Goal: Share content: Share content

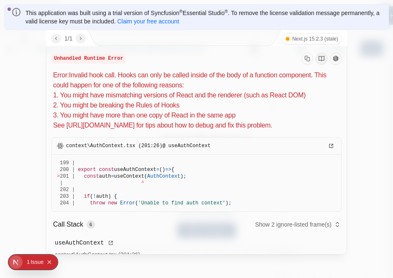
click at [226, 149] on p "context\AuthContext.tsx (201:26) @ useAuthContext" at bounding box center [196, 145] width 289 height 17
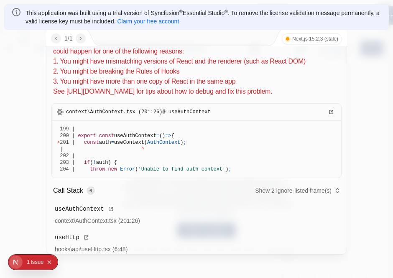
scroll to position [99, 0]
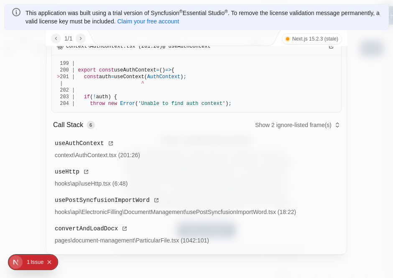
drag, startPoint x: 55, startPoint y: 58, endPoint x: 250, endPoint y: 105, distance: 200.1
click at [250, 105] on div "Unhandled Runtime Error Error: Invalid hook call. Hooks can only be called insi…" at bounding box center [196, 101] width 300 height 308
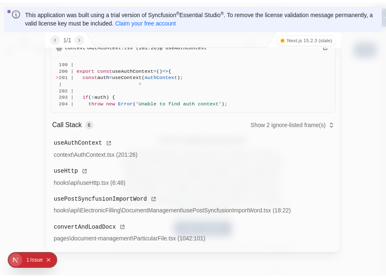
scroll to position [0, 0]
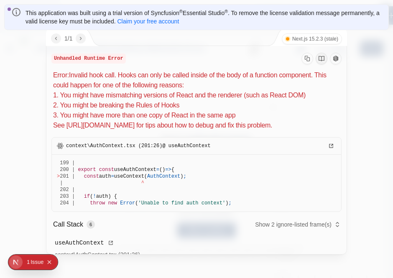
click at [277, 177] on pre "199 | 200 | export const useAuthContext = () => { > 201 | const auth = useConte…" at bounding box center [196, 183] width 289 height 57
drag, startPoint x: 54, startPoint y: 56, endPoint x: 245, endPoint y: 203, distance: 241.2
click at [245, 203] on div "Unhandled Runtime Error Error: Invalid hook call. Hooks can only be called insi…" at bounding box center [196, 200] width 300 height 308
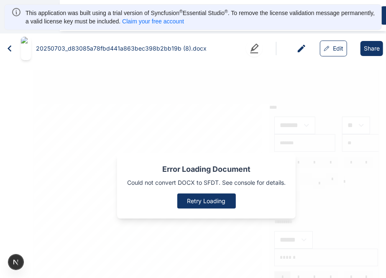
click at [335, 49] on button "Edit" at bounding box center [333, 49] width 27 height 16
click at [327, 46] on icon at bounding box center [326, 49] width 6 height 6
click at [370, 43] on button "Share" at bounding box center [371, 48] width 23 height 15
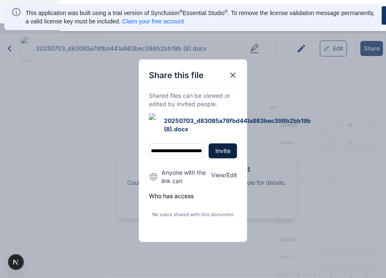
click at [232, 78] on icon at bounding box center [232, 75] width 5 height 5
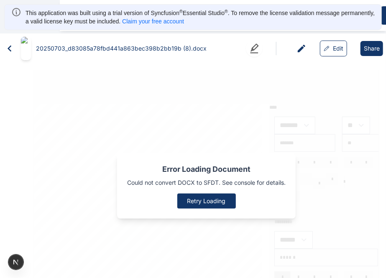
click at [8, 48] on icon at bounding box center [9, 48] width 13 height 13
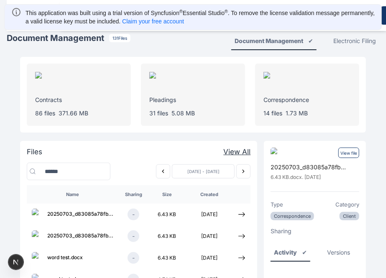
click at [347, 150] on p "View file" at bounding box center [348, 152] width 21 height 10
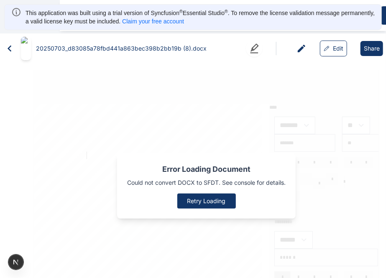
click at [319, 135] on div "Error Loading Document Could not convert DOCX to SFDT. See console for details.…" at bounding box center [205, 185] width 345 height 231
click at [381, 45] on button "Share" at bounding box center [371, 48] width 23 height 15
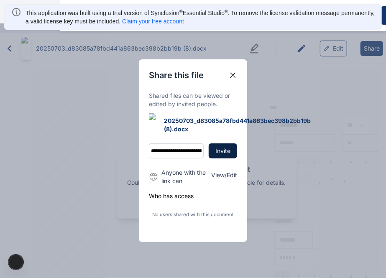
click at [221, 143] on button "Invite" at bounding box center [222, 150] width 28 height 15
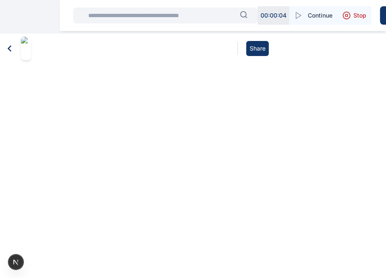
click at [257, 41] on button "Share" at bounding box center [257, 48] width 23 height 15
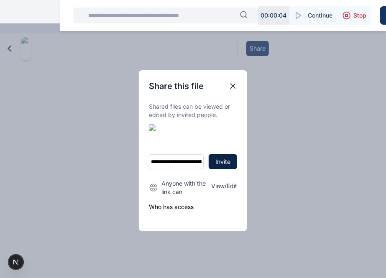
click at [220, 154] on button "Invite" at bounding box center [222, 161] width 28 height 15
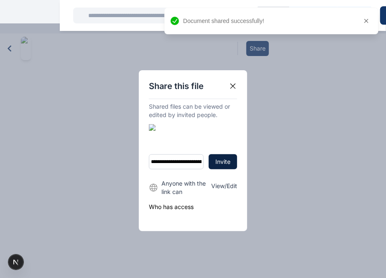
click at [231, 89] on icon at bounding box center [232, 86] width 5 height 5
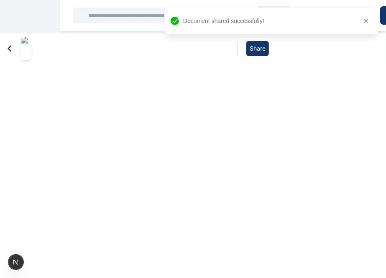
click at [8, 42] on icon at bounding box center [9, 48] width 13 height 13
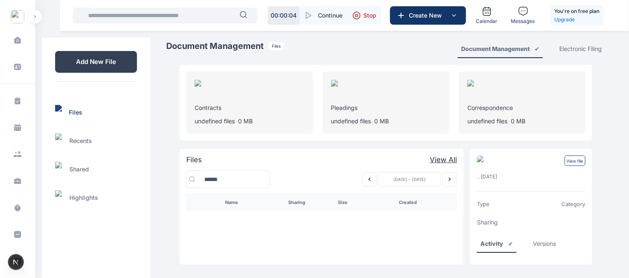
click at [366, 178] on icon "Previous week" at bounding box center [369, 179] width 7 height 7
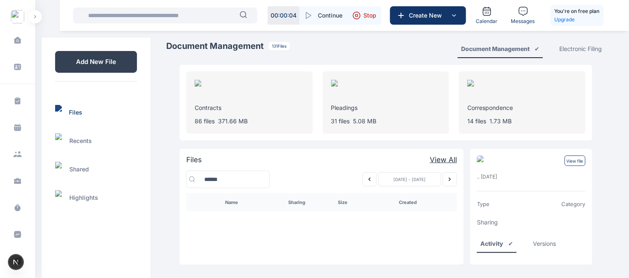
click at [366, 178] on icon "Previous week" at bounding box center [369, 179] width 7 height 7
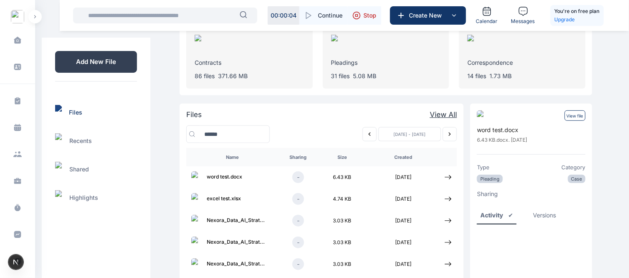
scroll to position [69, 0]
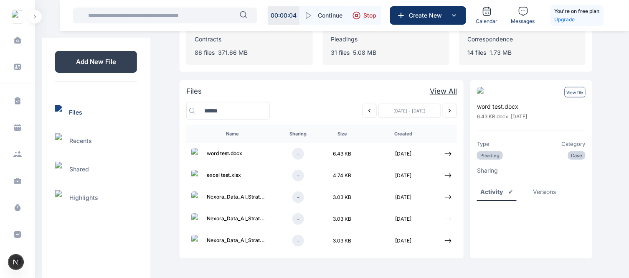
click at [392, 218] on icon at bounding box center [448, 219] width 8 height 8
click at [392, 91] on p "View file" at bounding box center [575, 92] width 21 height 10
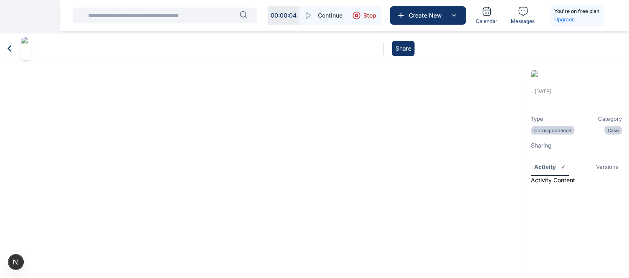
click at [392, 162] on div "Versions" at bounding box center [608, 166] width 23 height 8
click at [392, 162] on div "Activity" at bounding box center [544, 166] width 18 height 8
click at [7, 44] on icon at bounding box center [9, 48] width 13 height 13
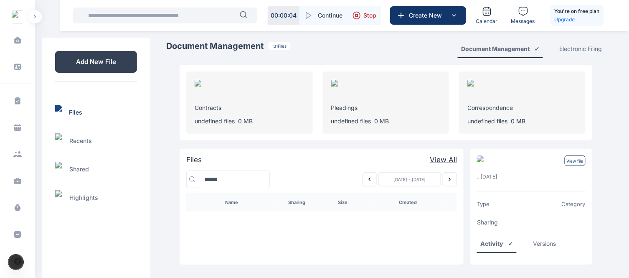
click at [366, 176] on icon "Previous week" at bounding box center [369, 179] width 7 height 7
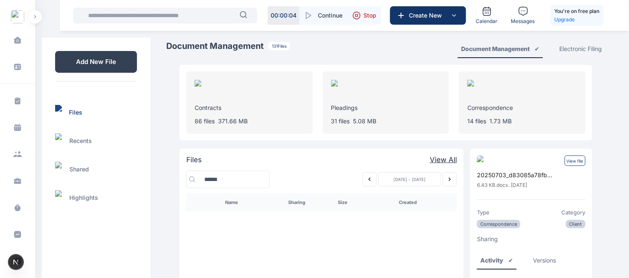
click at [363, 172] on button "Previous week" at bounding box center [370, 179] width 14 height 14
click at [367, 184] on button "Previous week" at bounding box center [370, 179] width 14 height 14
click at [371, 176] on icon "Previous week" at bounding box center [369, 179] width 7 height 7
click at [370, 178] on icon "Previous week" at bounding box center [369, 179] width 7 height 7
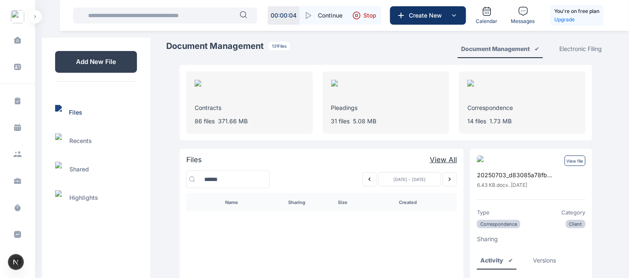
click at [392, 182] on icon "Next week" at bounding box center [450, 179] width 7 height 7
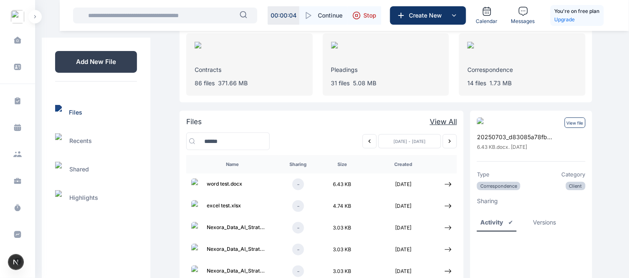
scroll to position [69, 0]
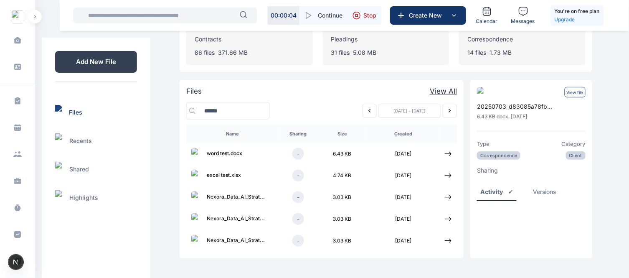
click at [370, 111] on icon "Previous week" at bounding box center [369, 110] width 7 height 7
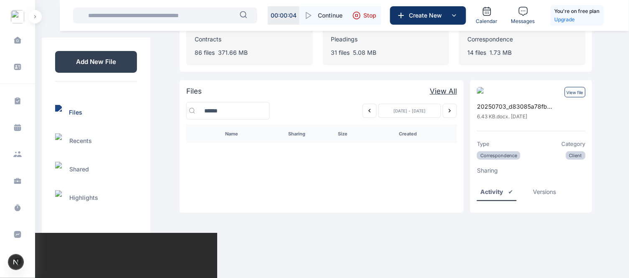
scroll to position [23, 0]
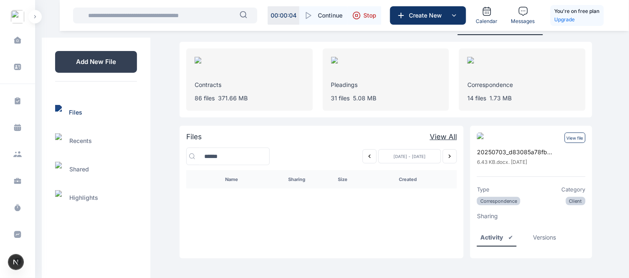
click at [368, 151] on button "Previous week" at bounding box center [370, 156] width 14 height 14
click at [368, 156] on icon "Previous week" at bounding box center [369, 156] width 7 height 7
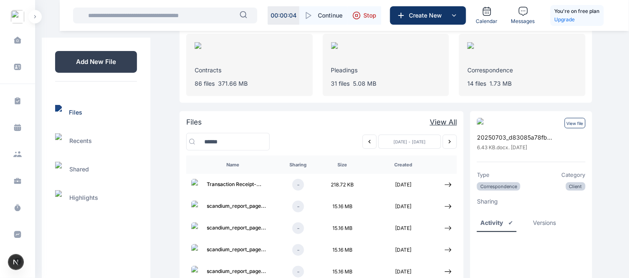
scroll to position [36, 0]
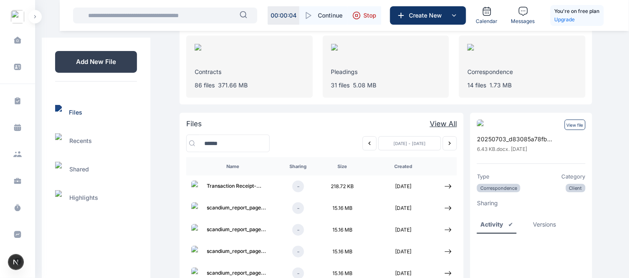
click at [371, 142] on icon "Previous week" at bounding box center [369, 143] width 7 height 7
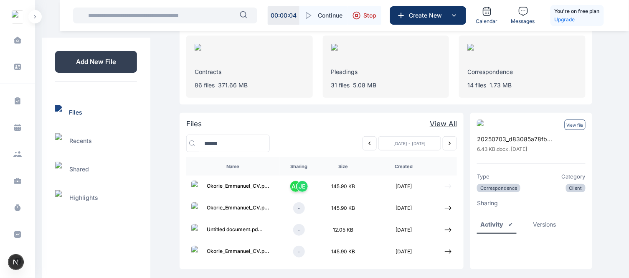
click at [392, 188] on icon at bounding box center [448, 187] width 8 height 8
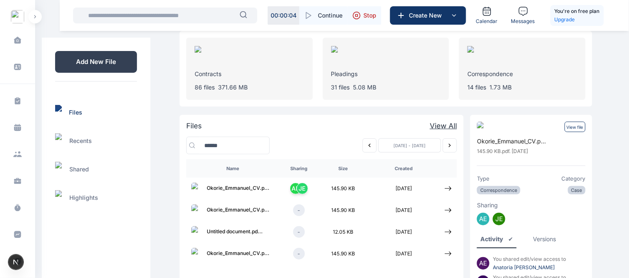
scroll to position [0, 0]
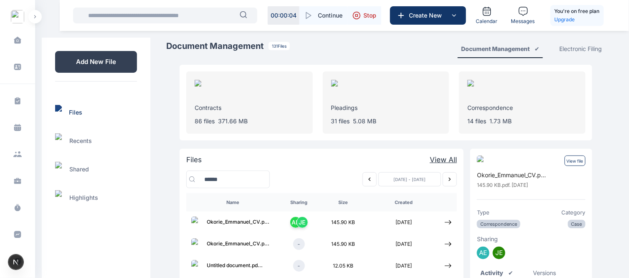
click at [392, 158] on p "View file" at bounding box center [575, 160] width 21 height 10
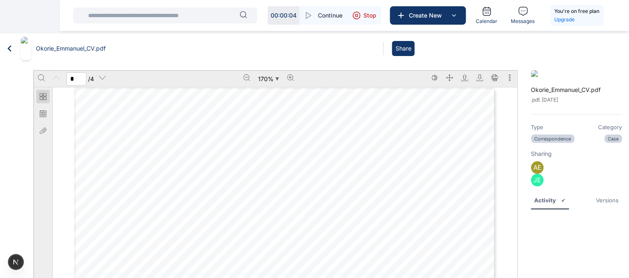
click at [392, 44] on button "Share" at bounding box center [403, 48] width 23 height 15
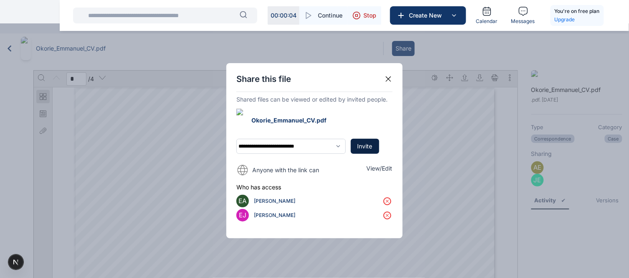
click at [388, 196] on icon at bounding box center [387, 201] width 10 height 10
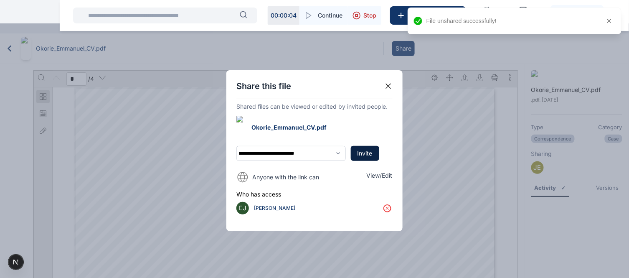
click at [365, 146] on button "Invite" at bounding box center [365, 153] width 28 height 15
click at [323, 146] on select "**********" at bounding box center [290, 153] width 109 height 15
select select "***"
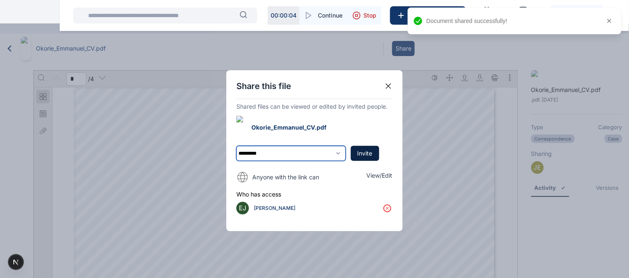
click at [236, 146] on select "**********" at bounding box center [290, 153] width 109 height 15
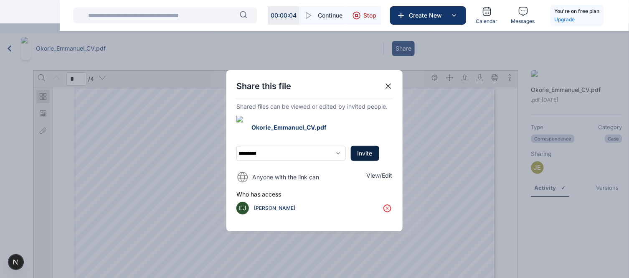
click at [366, 146] on button "Invite" at bounding box center [365, 153] width 28 height 15
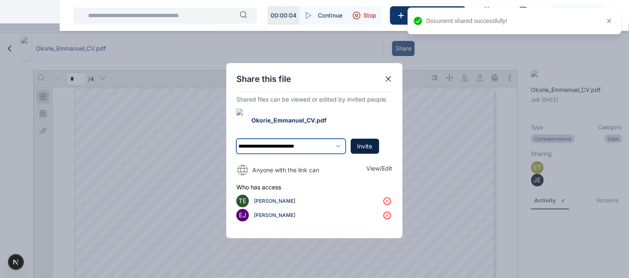
click at [323, 139] on select "**********" at bounding box center [290, 146] width 109 height 15
select select "***"
click at [236, 139] on select "**********" at bounding box center [290, 146] width 109 height 15
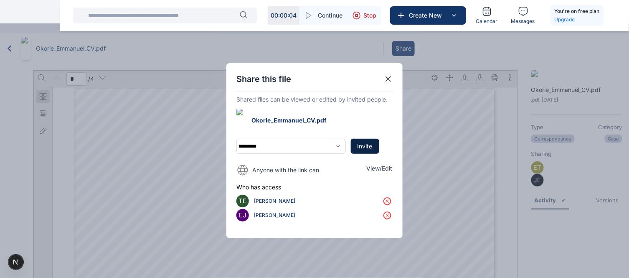
click at [365, 139] on button "Invite" at bounding box center [365, 146] width 28 height 15
select select
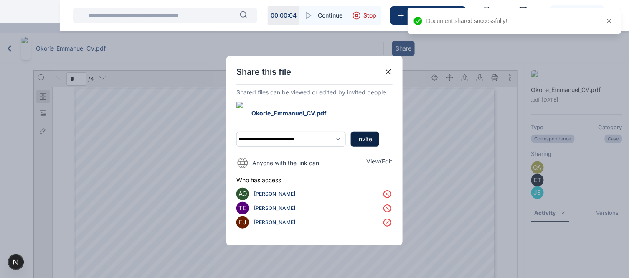
click at [386, 217] on icon at bounding box center [387, 222] width 10 height 10
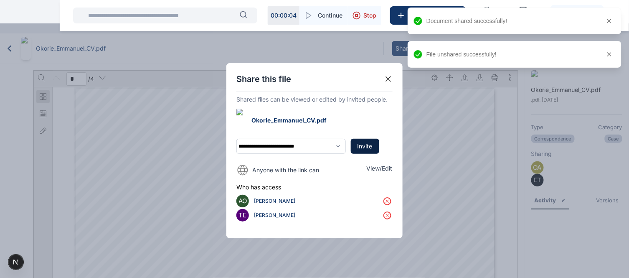
click at [388, 82] on icon at bounding box center [388, 78] width 5 height 5
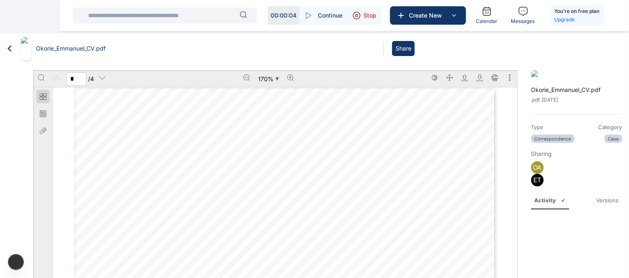
click at [392, 43] on button "Share" at bounding box center [403, 48] width 23 height 15
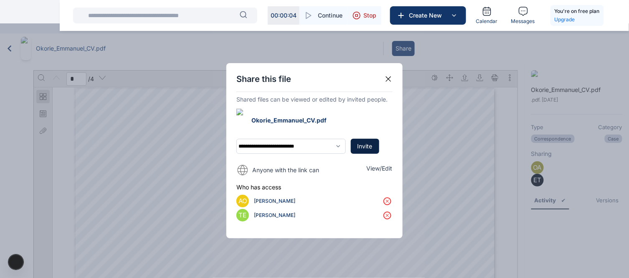
click at [388, 196] on icon at bounding box center [387, 201] width 10 height 10
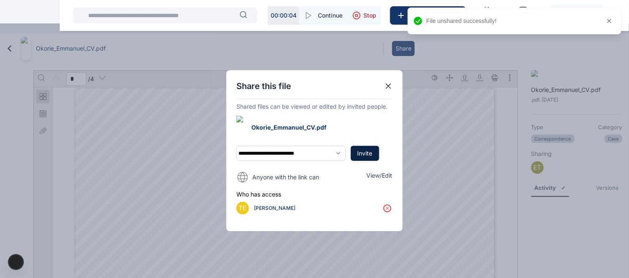
click at [361, 150] on button "Invite" at bounding box center [365, 153] width 28 height 15
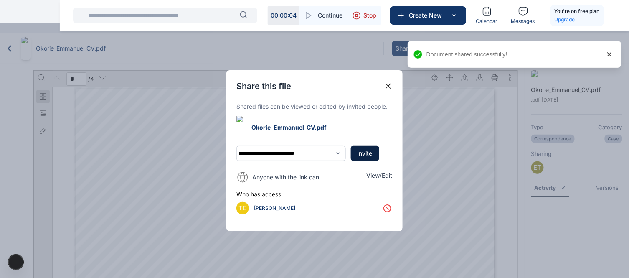
click at [392, 57] on div at bounding box center [609, 54] width 17 height 17
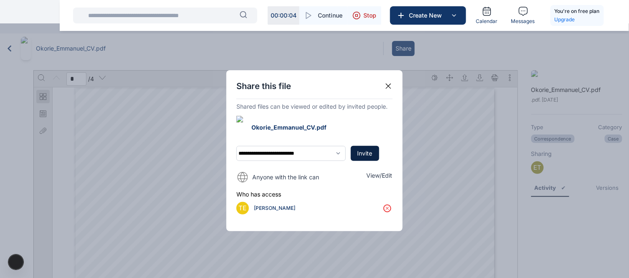
click at [391, 90] on icon at bounding box center [388, 86] width 8 height 8
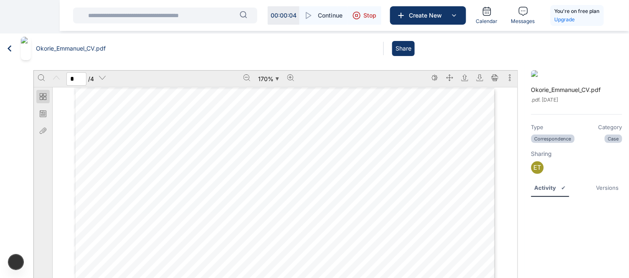
click at [392, 183] on div "Versions" at bounding box center [608, 187] width 23 height 8
click at [392, 183] on div "Activity" at bounding box center [544, 187] width 18 height 8
click at [10, 44] on icon at bounding box center [9, 48] width 13 height 13
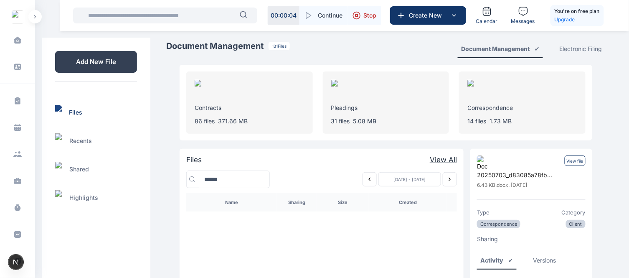
click at [392, 36] on main "Roseline Aguda ROYALE CONSULTANTS Dashboard dashboard Conflict-Check conflict c…" at bounding box center [386, 150] width 441 height 301
